Goal: Task Accomplishment & Management: Use online tool/utility

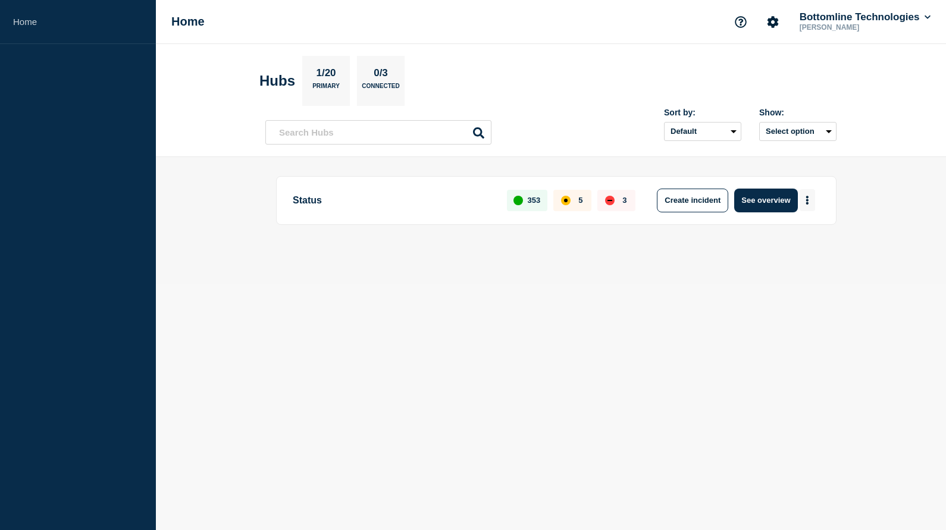
click at [805, 198] on button "More actions" at bounding box center [807, 200] width 15 height 22
click at [781, 237] on button "Create maintenance" at bounding box center [803, 237] width 80 height 10
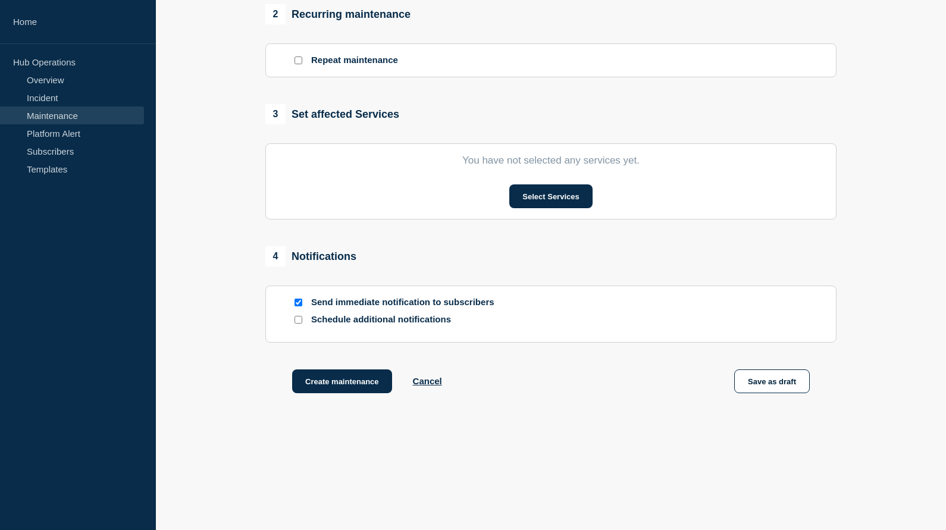
scroll to position [521, 0]
click at [546, 198] on button "Select Services" at bounding box center [550, 196] width 83 height 24
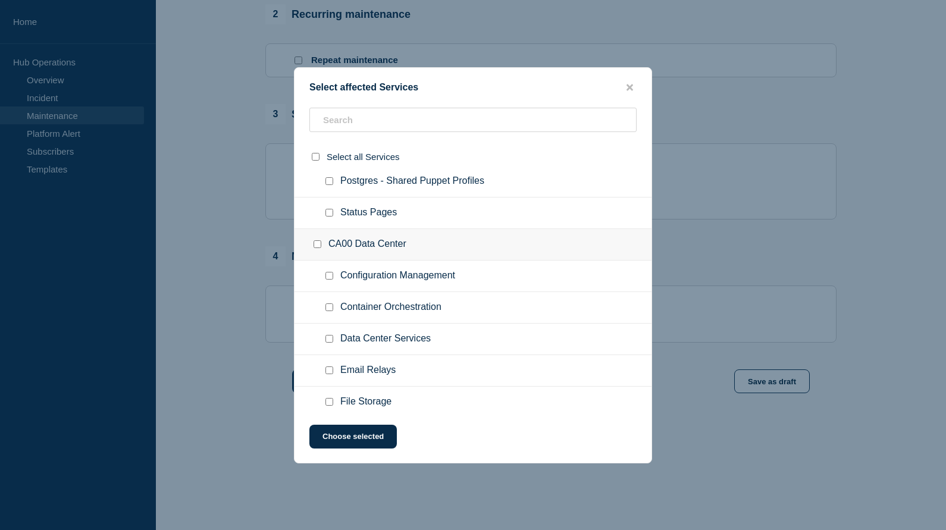
scroll to position [384, 0]
click at [330, 281] on input "Configuration Management checkbox" at bounding box center [330, 277] width 8 height 8
checkbox input "true"
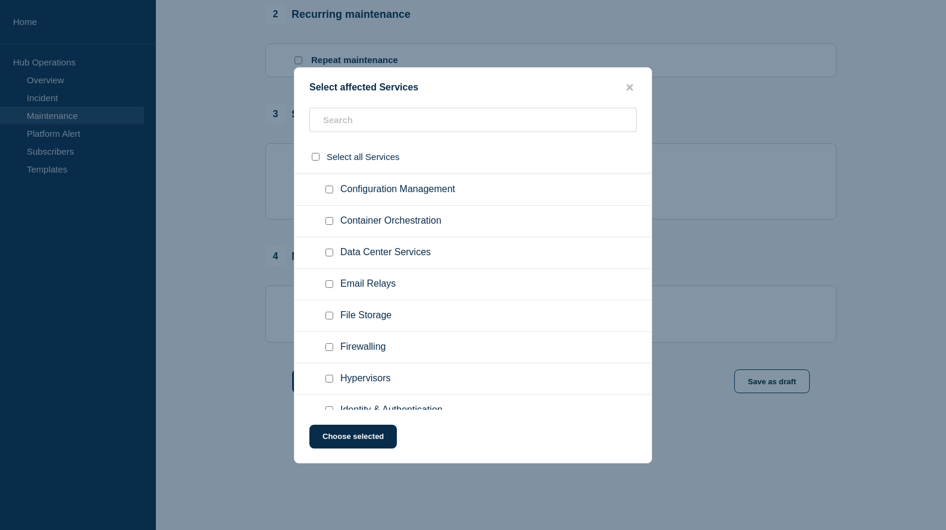
scroll to position [1171, 0]
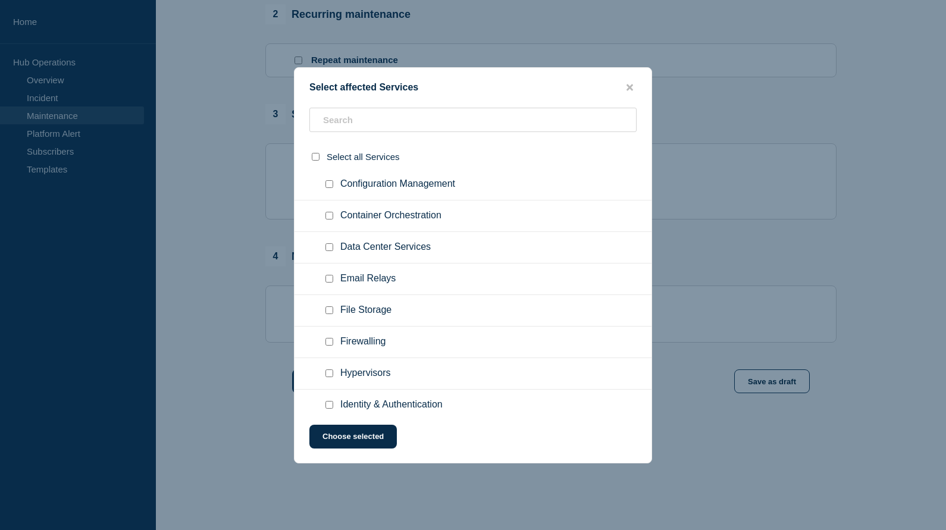
click at [328, 188] on input "Configuration Management checkbox" at bounding box center [330, 184] width 8 height 8
checkbox input "true"
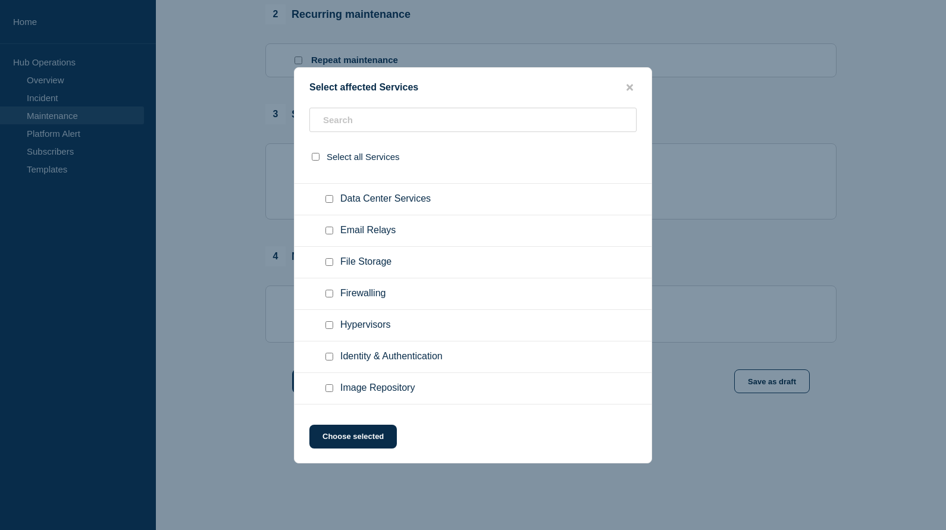
scroll to position [1939, 0]
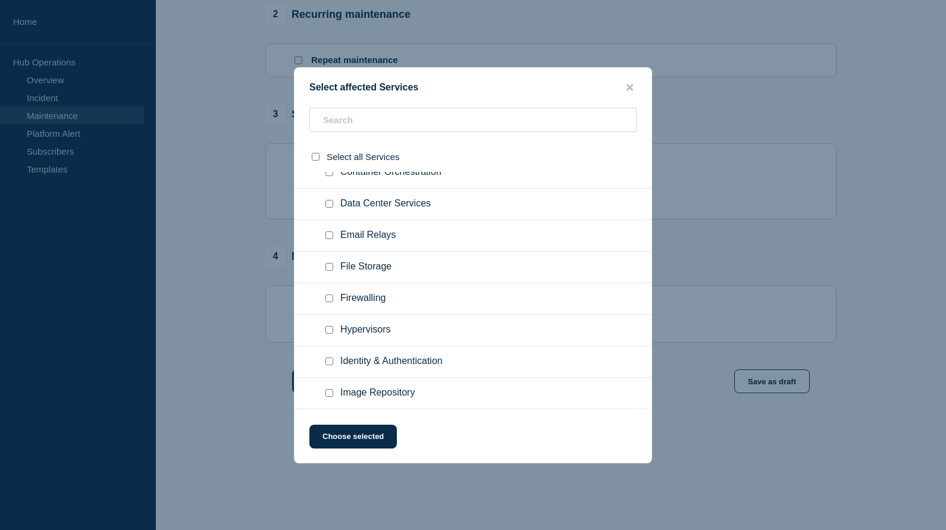
click at [329, 145] on input "Configuration Management checkbox" at bounding box center [330, 141] width 8 height 8
checkbox input "true"
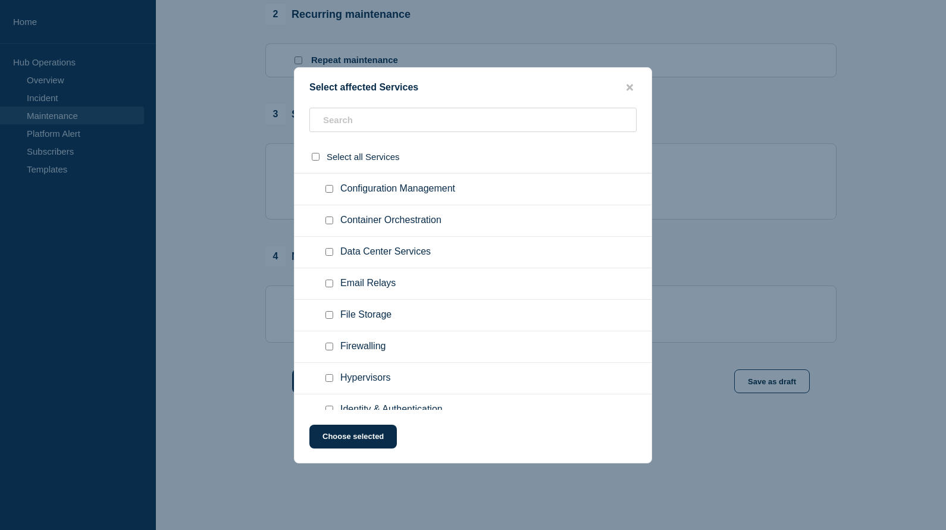
scroll to position [2615, 0]
click at [327, 194] on input "Configuration Management checkbox" at bounding box center [330, 190] width 8 height 8
checkbox input "true"
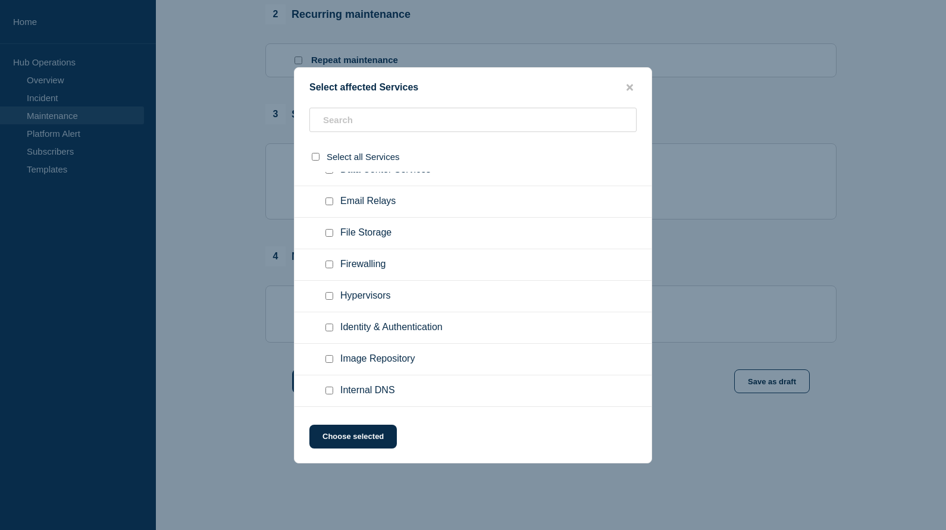
scroll to position [3491, 0]
click at [328, 107] on input "Configuration Management checkbox" at bounding box center [330, 103] width 8 height 8
checkbox input "true"
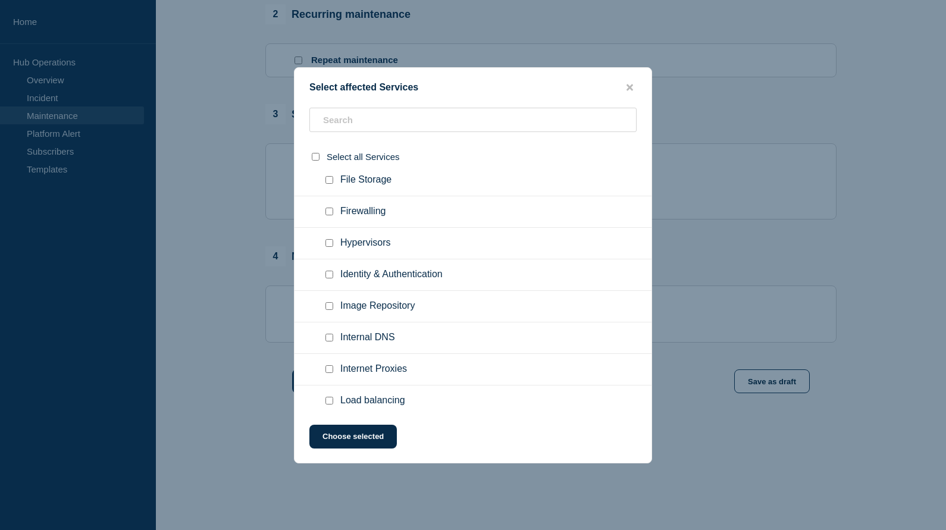
scroll to position [4772, 0]
click at [330, 56] on input "Configuration Management checkbox" at bounding box center [330, 52] width 8 height 8
checkbox input "true"
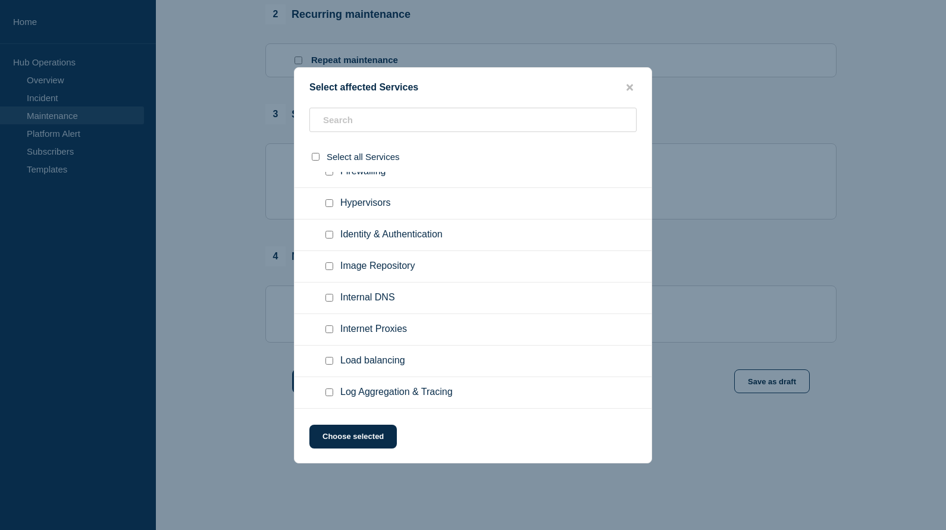
scroll to position [5598, 0]
click at [330, 19] on input "Configuration Management checkbox" at bounding box center [330, 15] width 8 height 8
checkbox input "true"
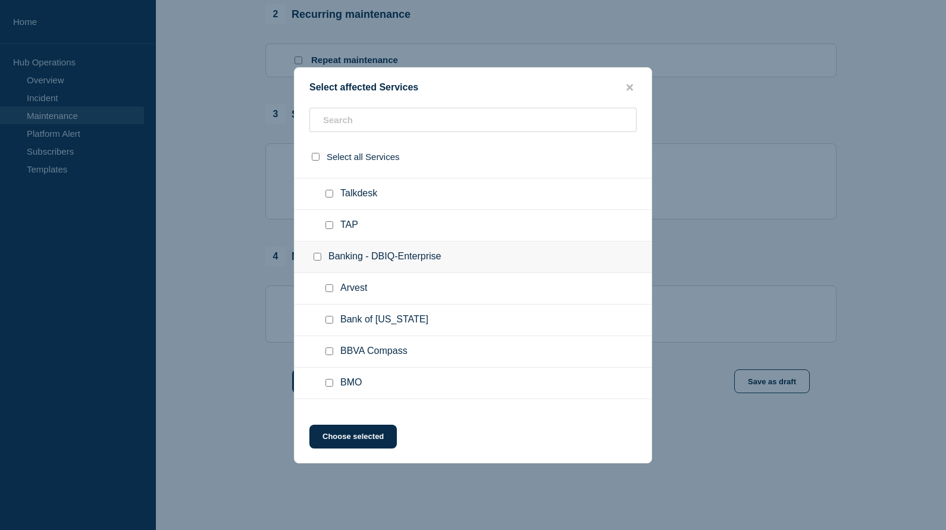
scroll to position [6940, 0]
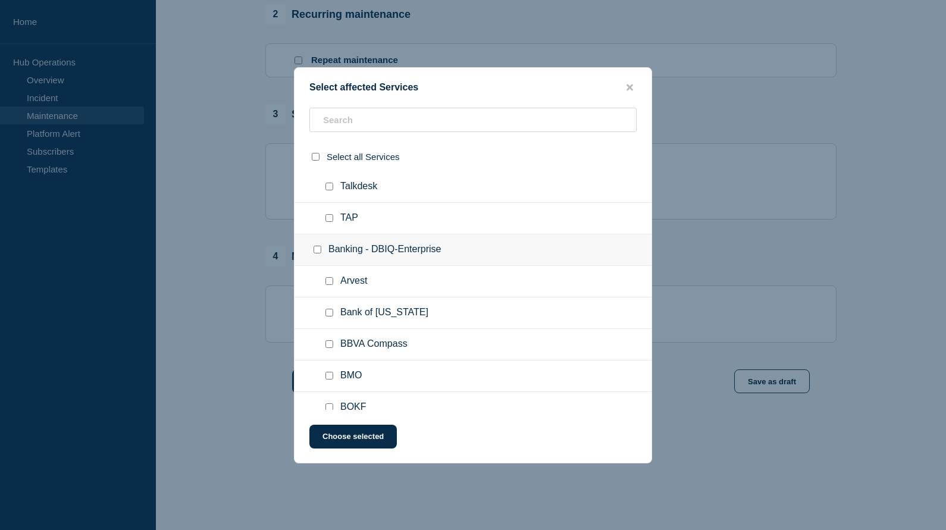
click at [358, 451] on div "Select affected Services Select all Services Global Data Center/Platform Servic…" at bounding box center [473, 265] width 358 height 396
click at [336, 445] on button "Choose selected" at bounding box center [352, 437] width 87 height 24
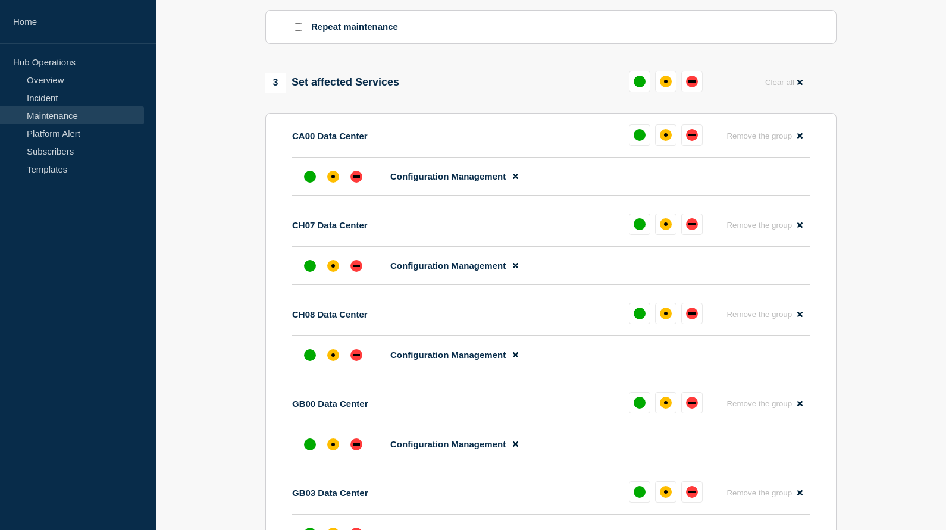
scroll to position [538, 0]
click at [644, 87] on div "up" at bounding box center [640, 82] width 12 height 12
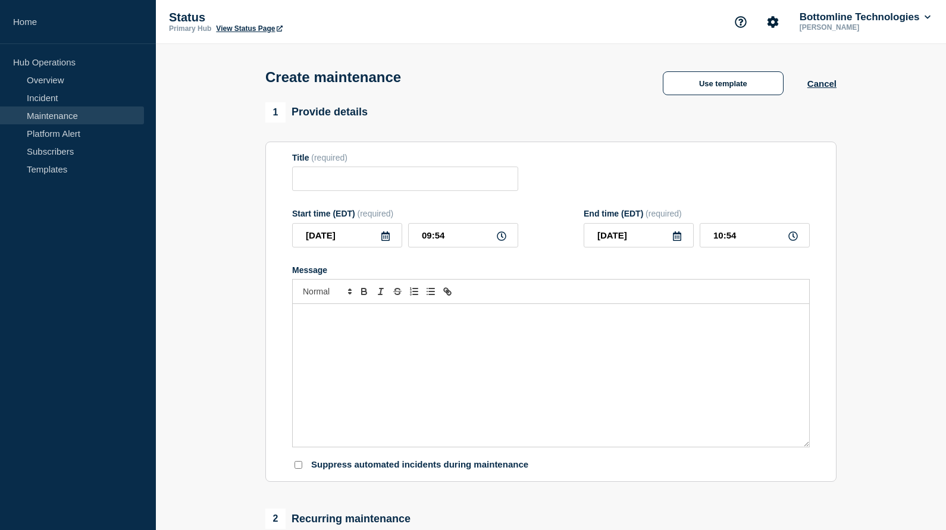
scroll to position [0, 0]
click at [827, 81] on button "Cancel" at bounding box center [822, 84] width 29 height 10
